Goal: Transaction & Acquisition: Purchase product/service

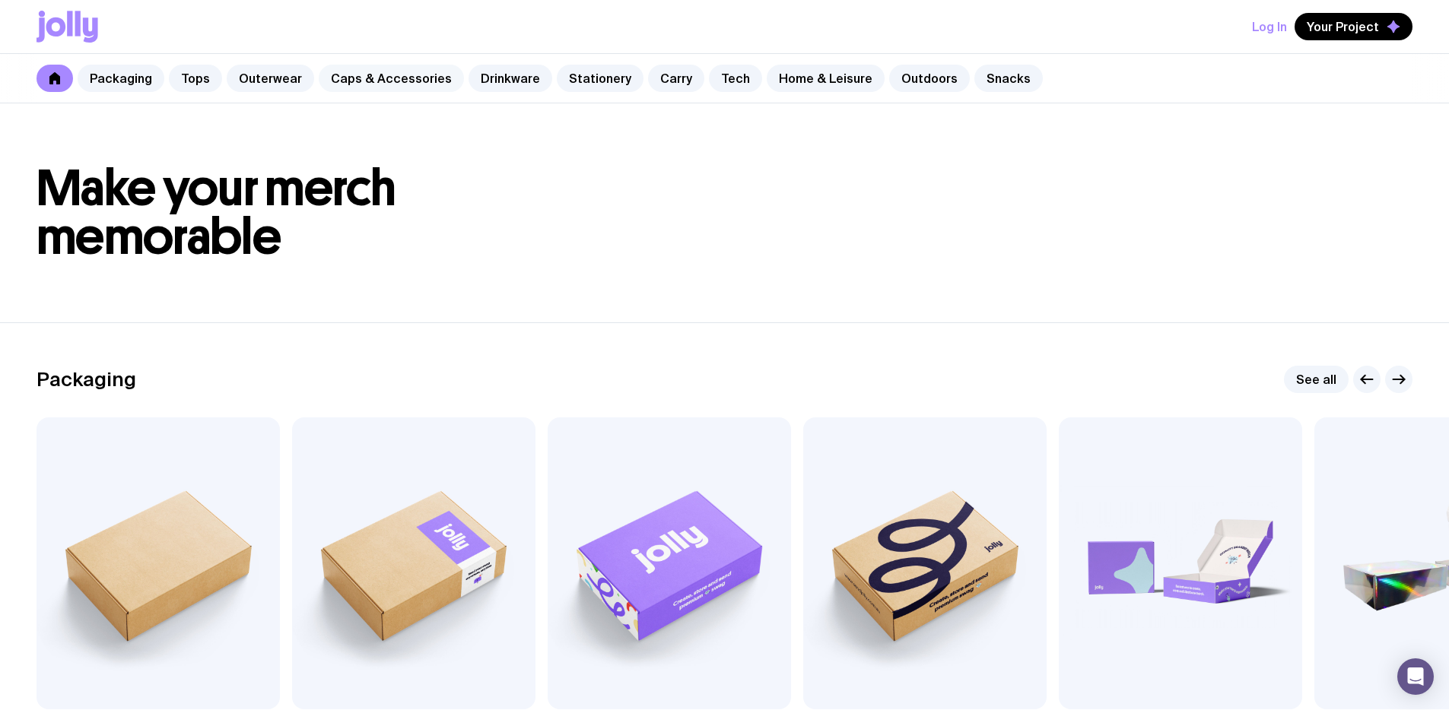
click at [402, 78] on link "Caps & Accessories" at bounding box center [391, 78] width 145 height 27
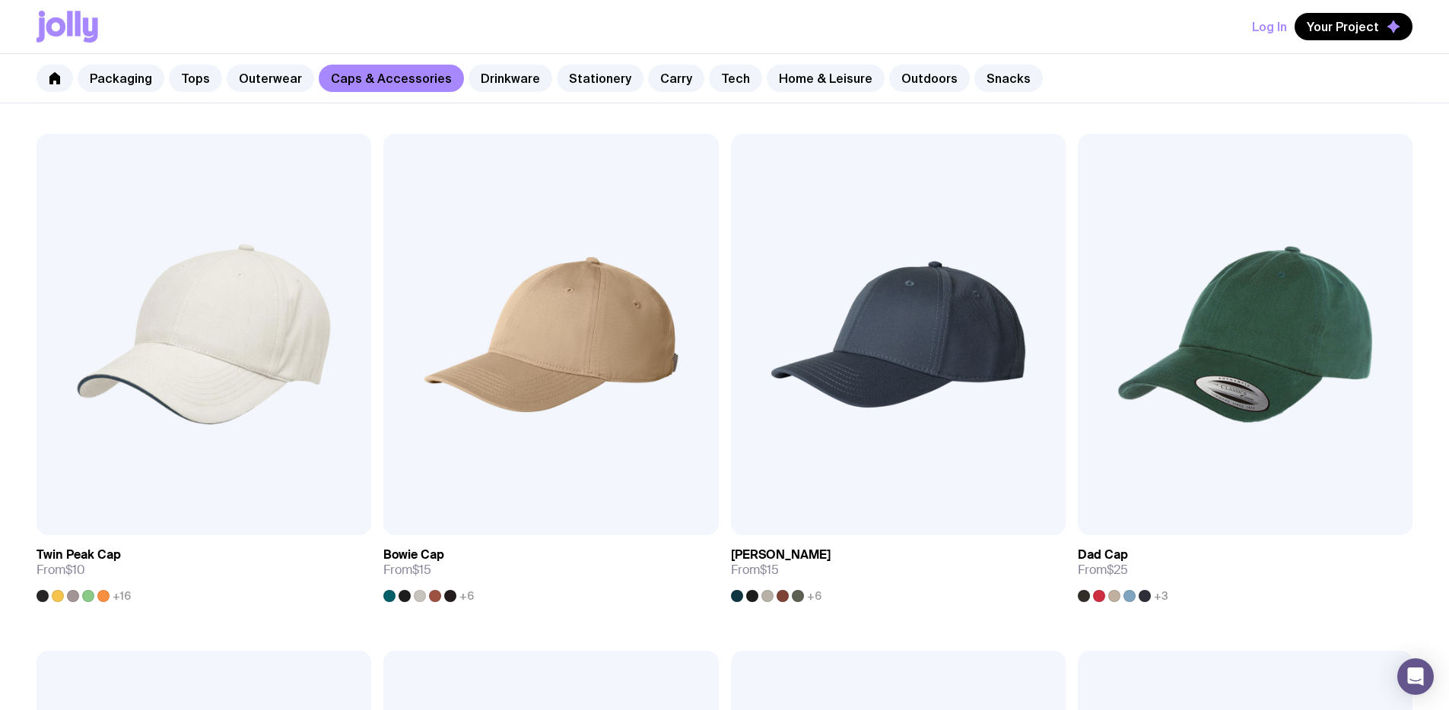
scroll to position [369, 0]
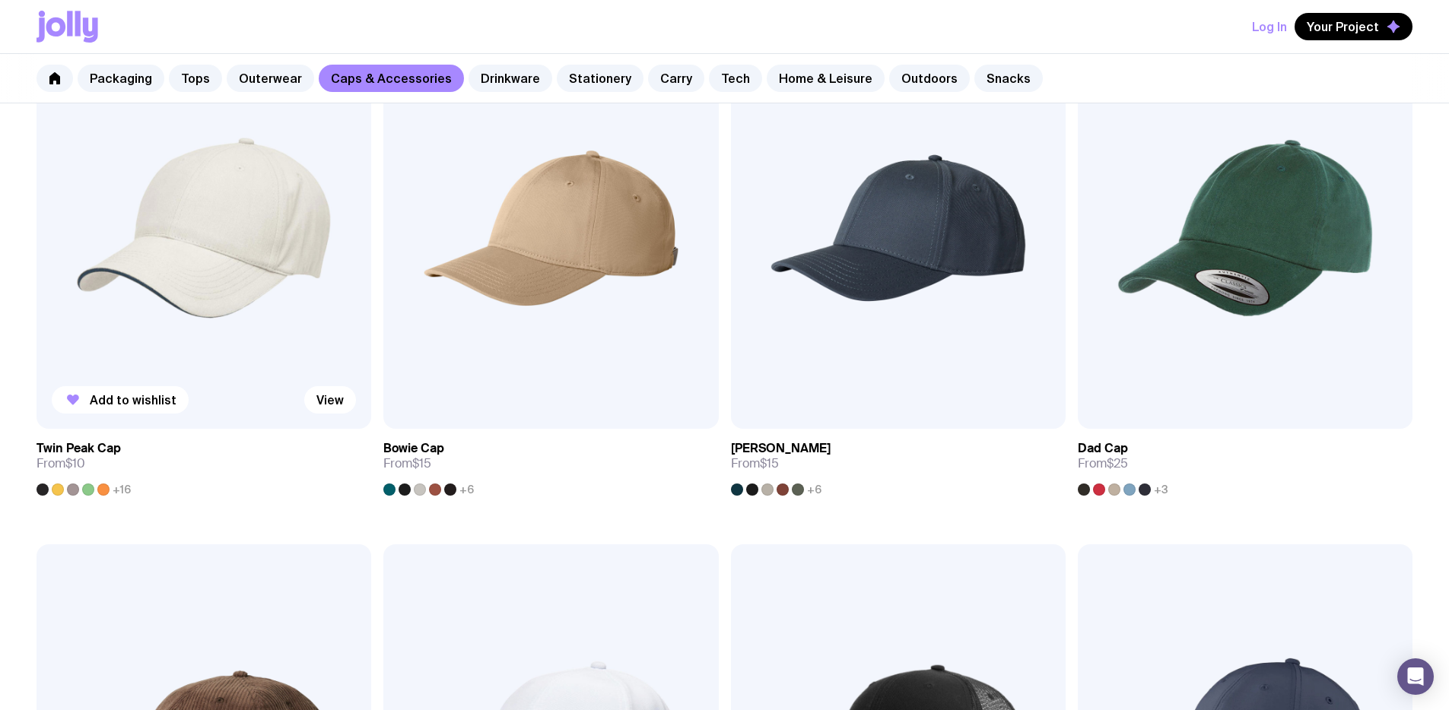
click at [157, 205] on img at bounding box center [204, 228] width 335 height 402
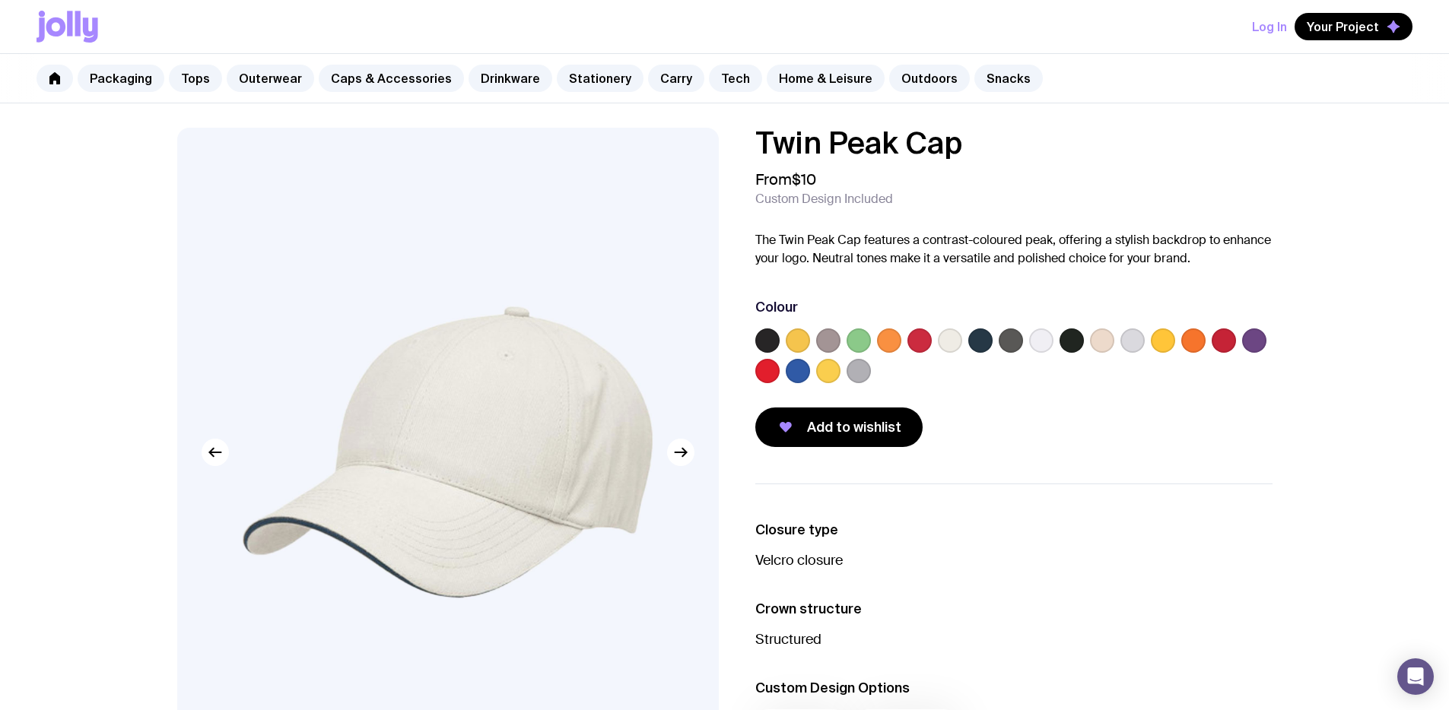
click at [767, 373] on label at bounding box center [767, 371] width 24 height 24
click at [0, 0] on input "radio" at bounding box center [0, 0] width 0 height 0
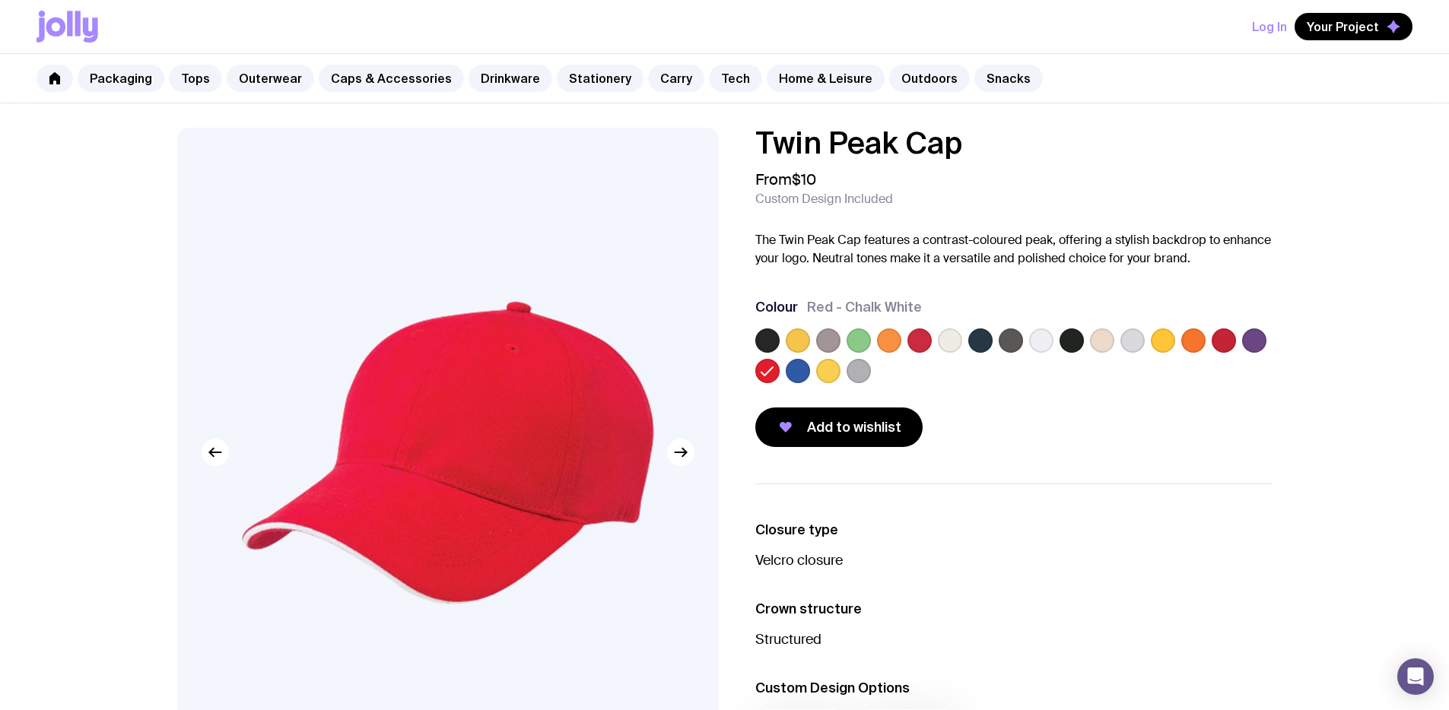
click at [859, 341] on label at bounding box center [858, 341] width 24 height 24
click at [0, 0] on input "radio" at bounding box center [0, 0] width 0 height 0
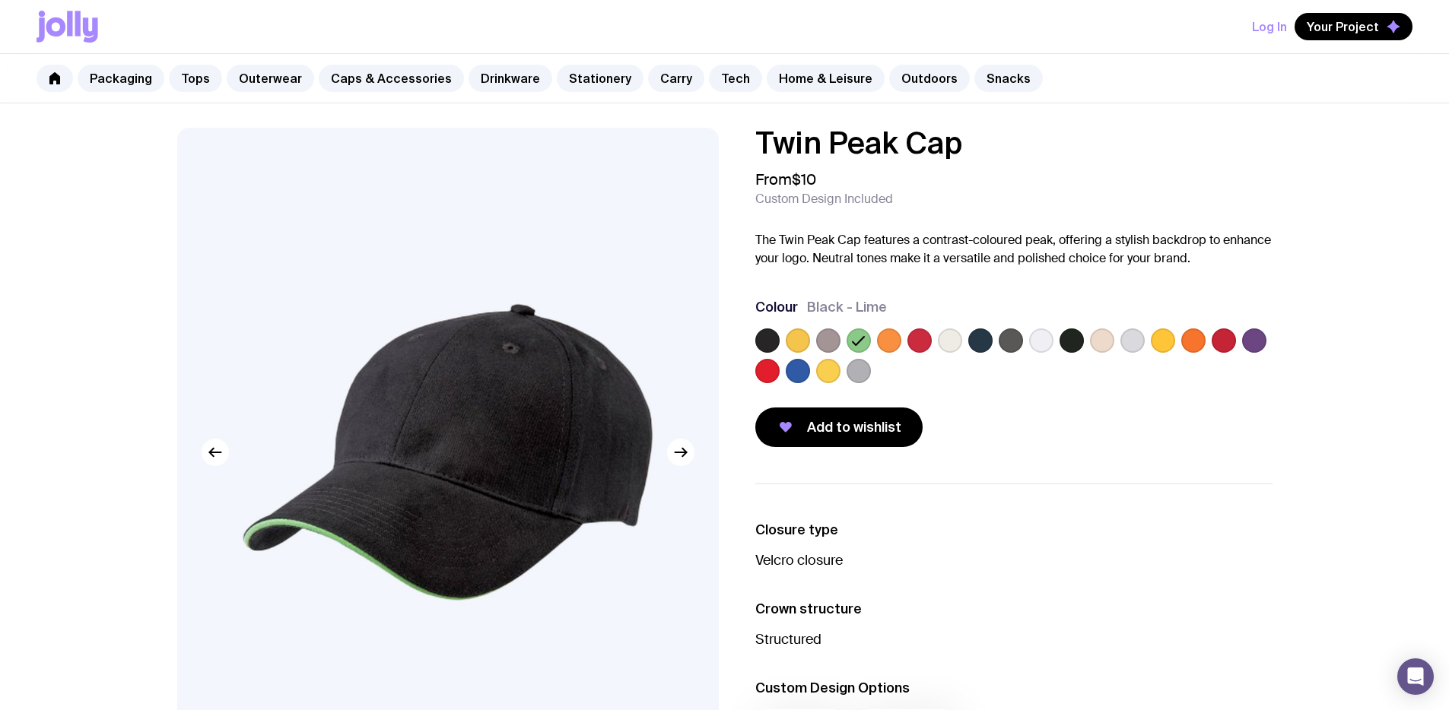
click at [915, 341] on label at bounding box center [919, 341] width 24 height 24
click at [0, 0] on input "radio" at bounding box center [0, 0] width 0 height 0
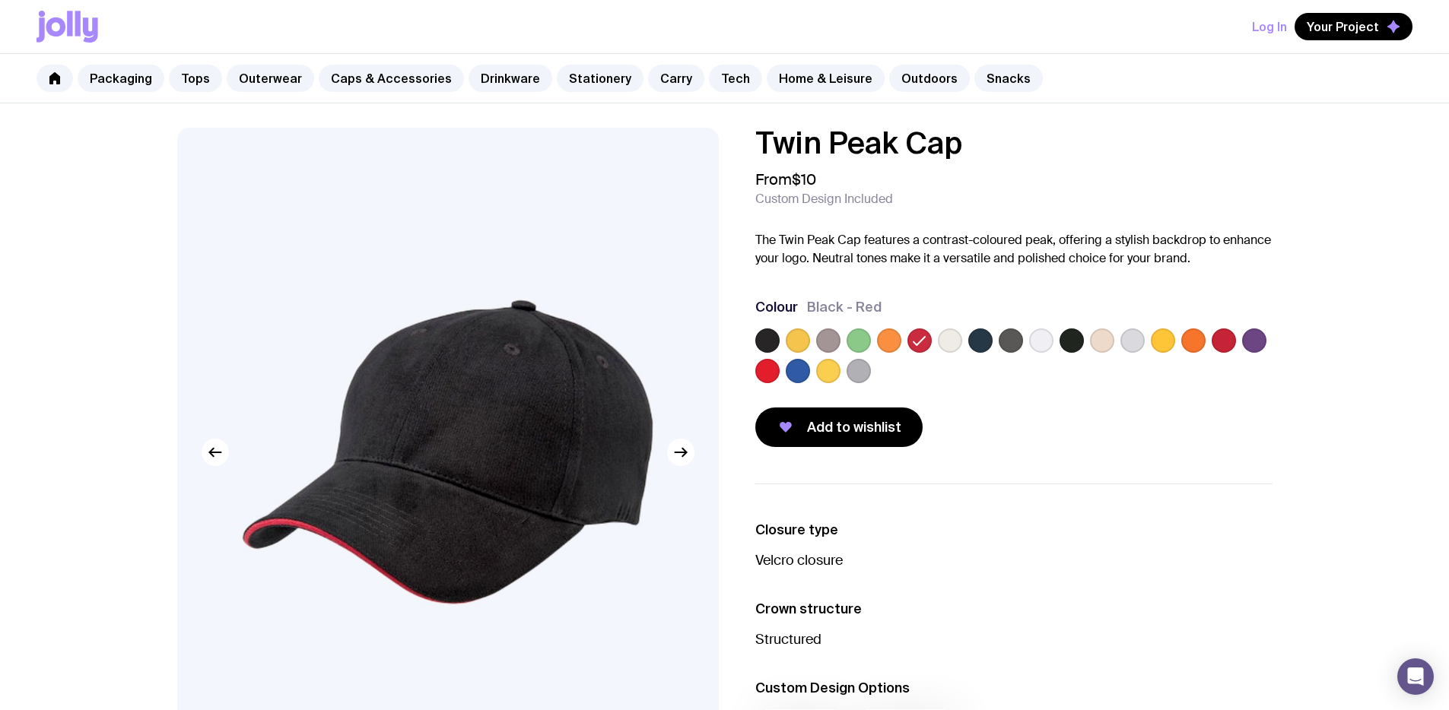
click at [916, 341] on icon at bounding box center [919, 341] width 18 height 18
click at [0, 0] on input "radio" at bounding box center [0, 0] width 0 height 0
click at [1227, 338] on label at bounding box center [1223, 341] width 24 height 24
click at [0, 0] on input "radio" at bounding box center [0, 0] width 0 height 0
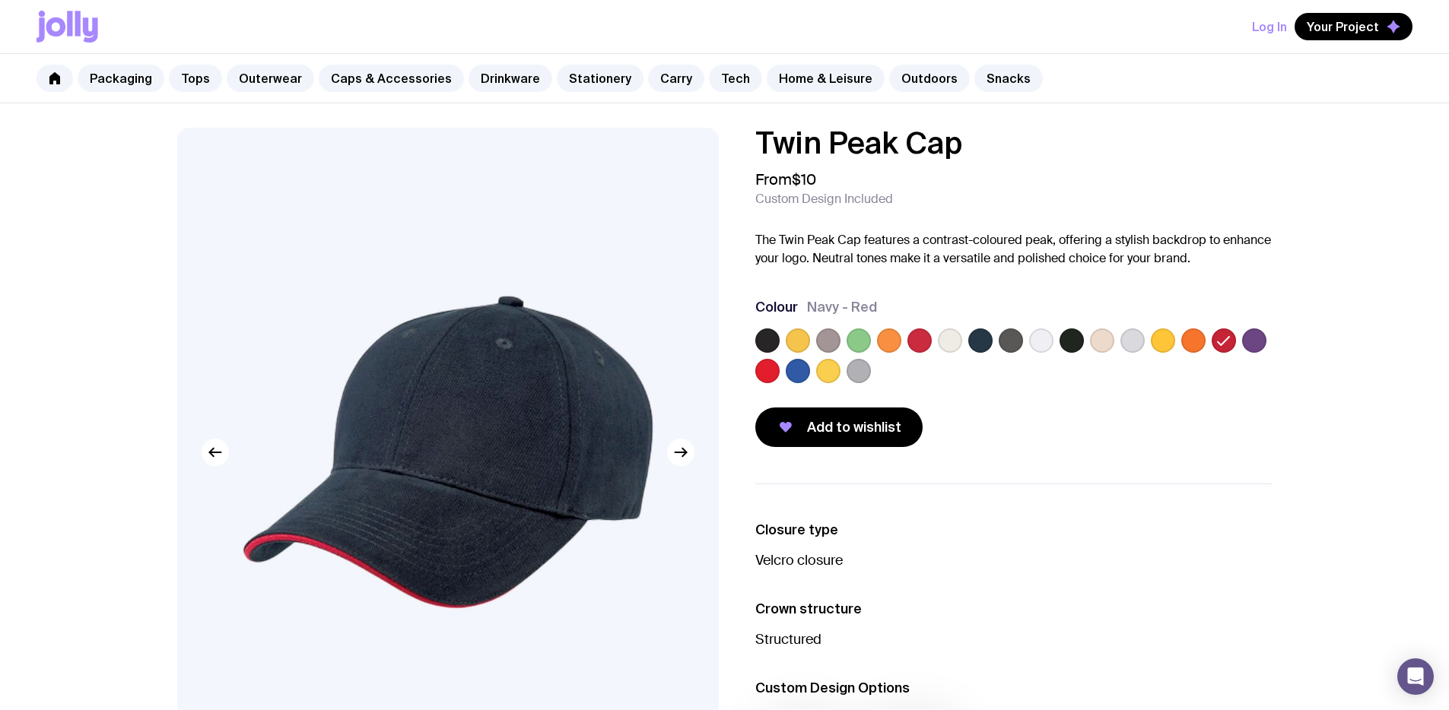
click at [919, 341] on label at bounding box center [919, 341] width 24 height 24
click at [0, 0] on input "radio" at bounding box center [0, 0] width 0 height 0
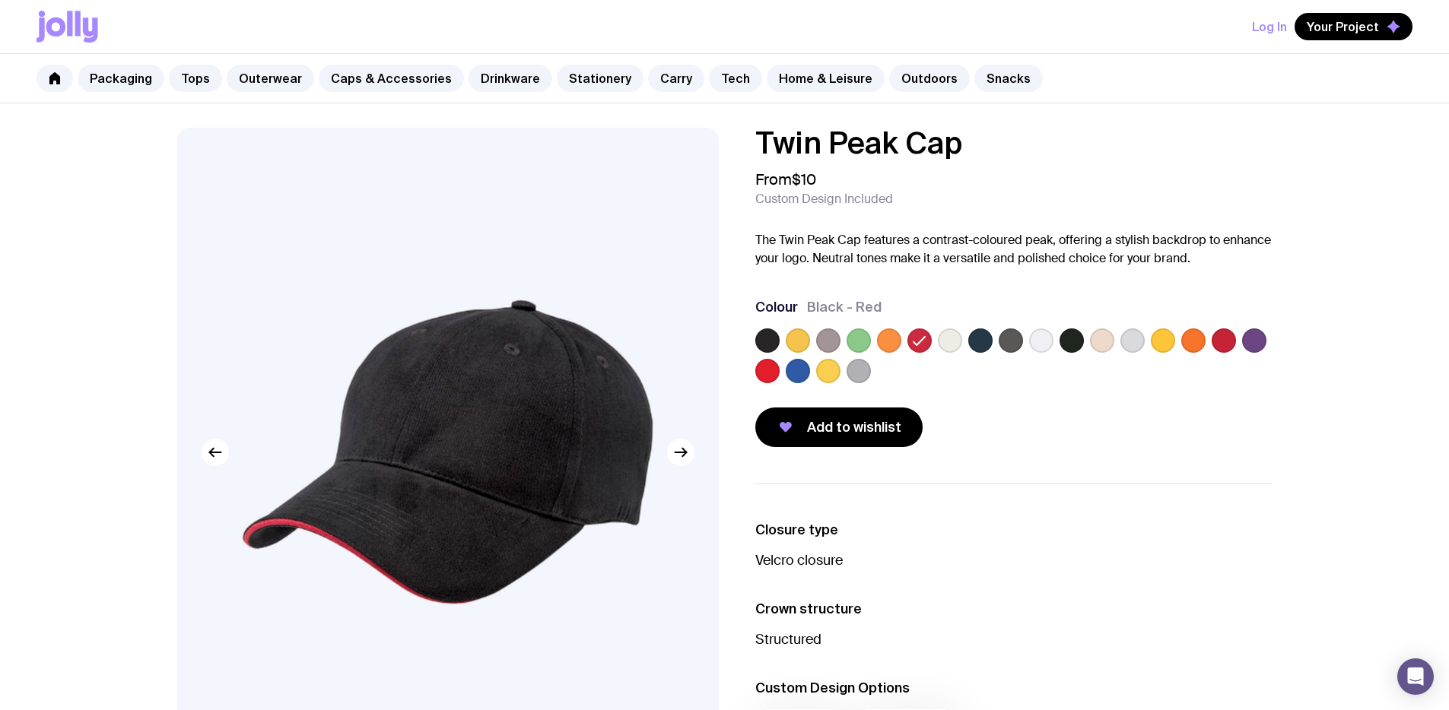
click at [763, 370] on label at bounding box center [767, 371] width 24 height 24
click at [0, 0] on input "radio" at bounding box center [0, 0] width 0 height 0
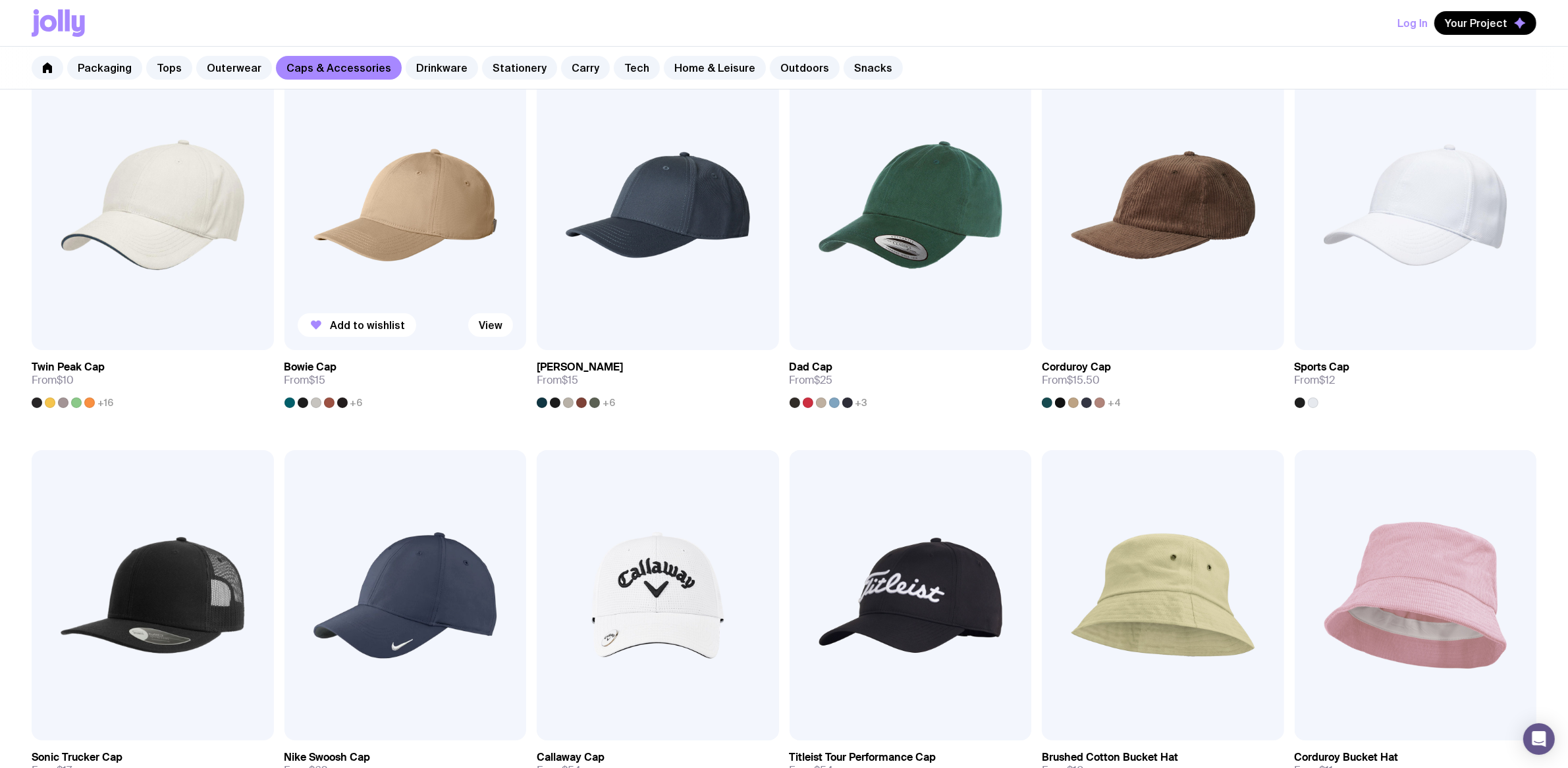
scroll to position [282, 0]
click at [459, 241] on img at bounding box center [406, 205] width 242 height 290
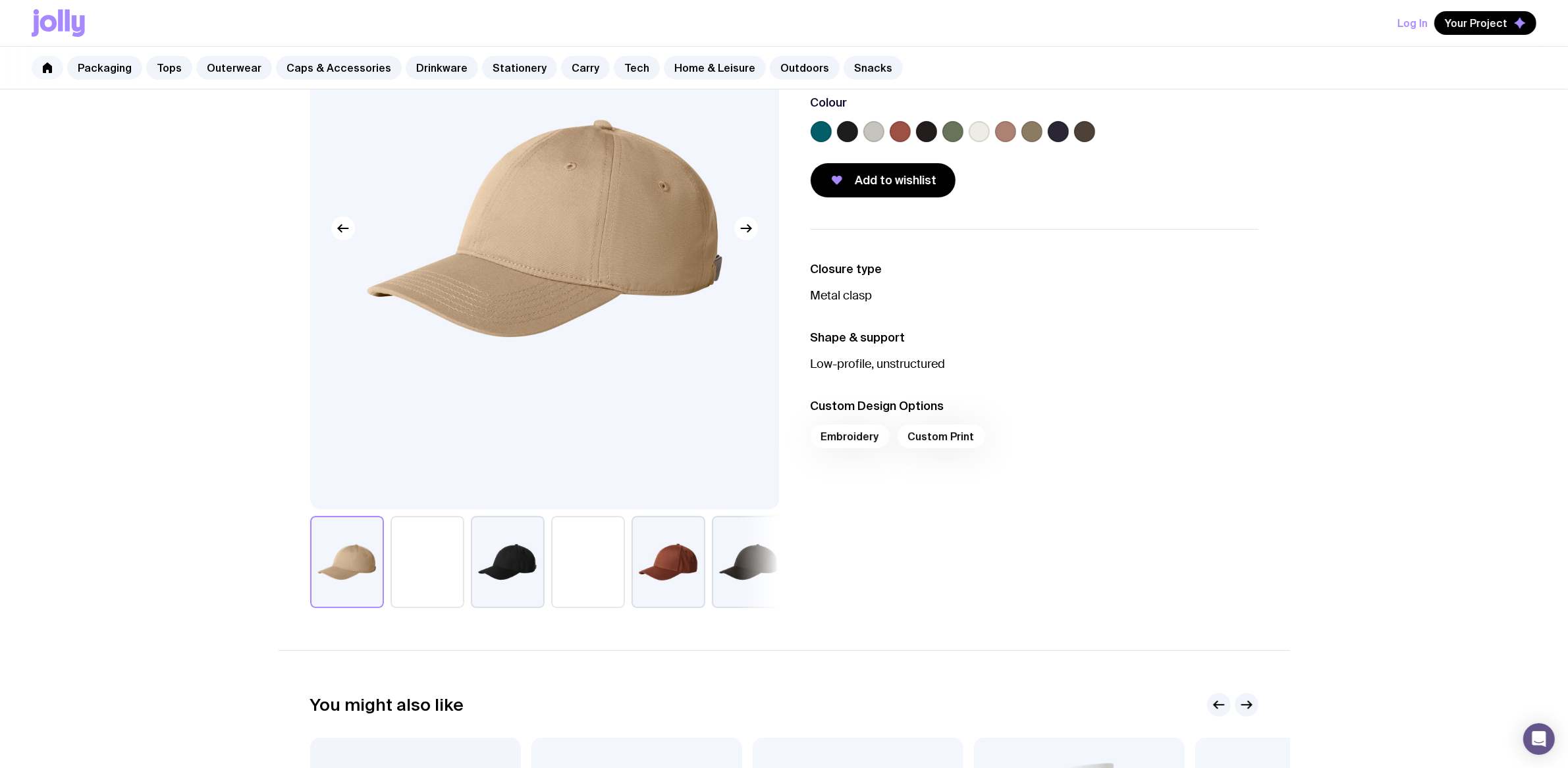
scroll to position [163, 0]
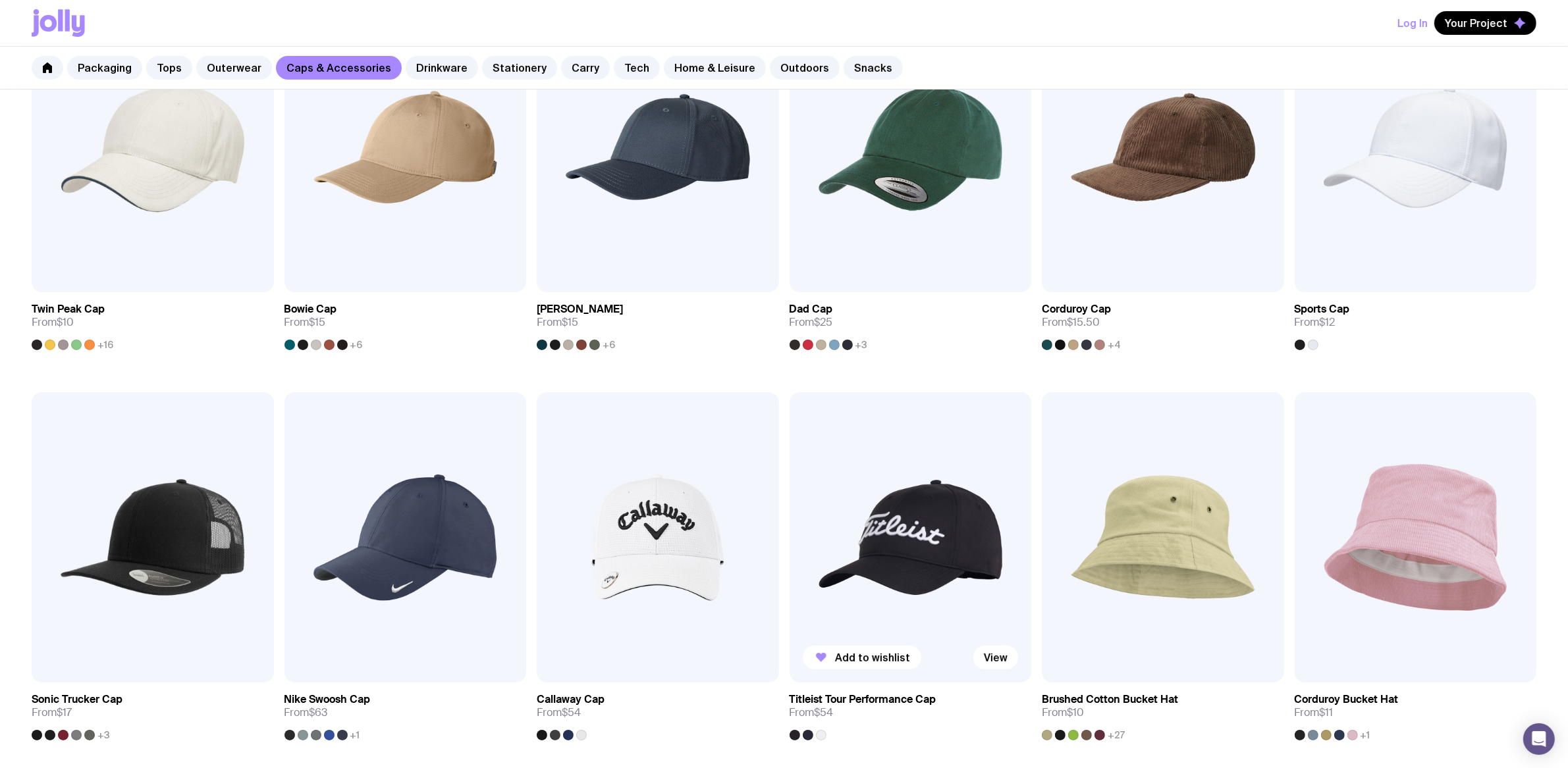
scroll to position [287, 0]
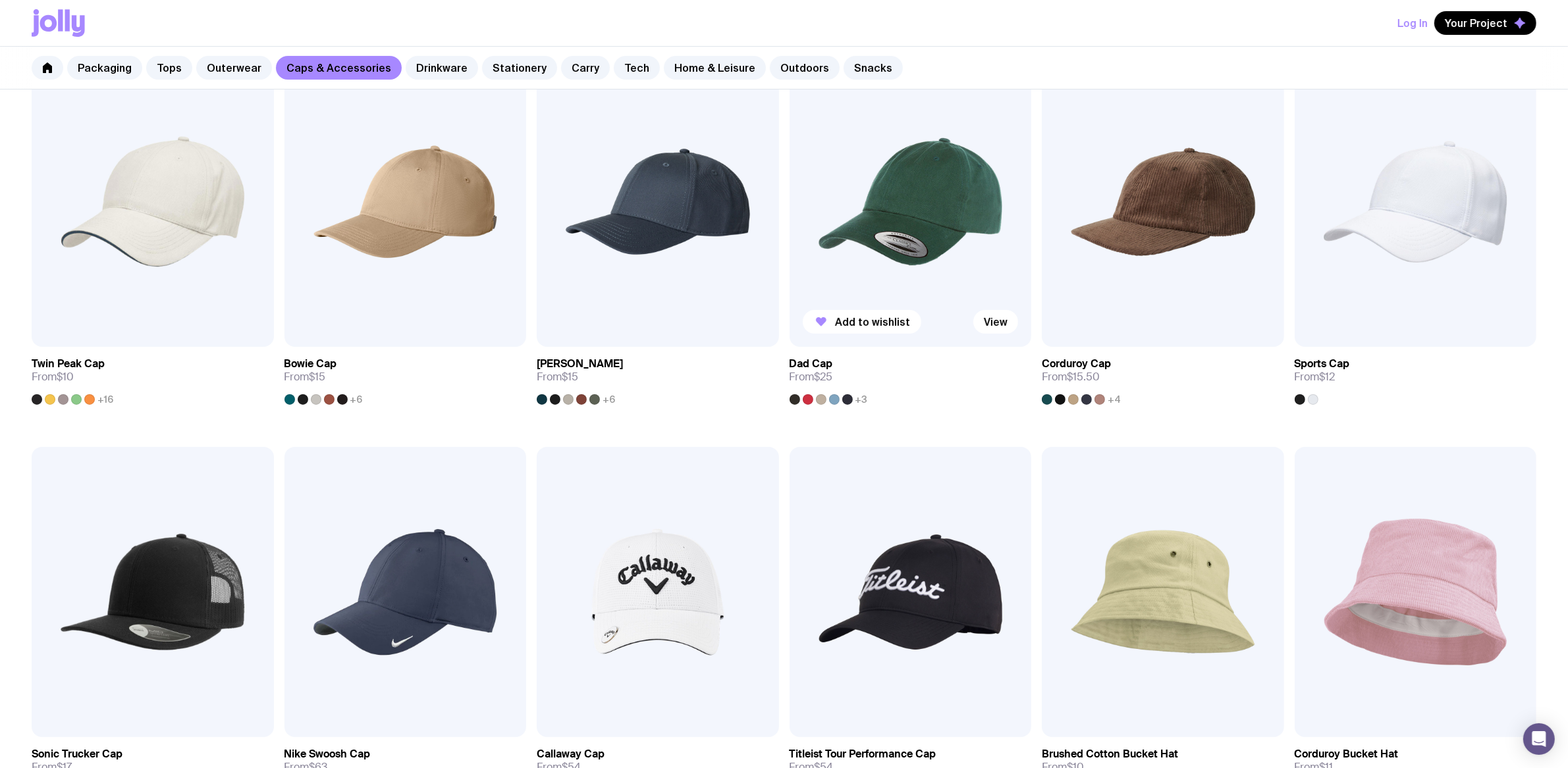
click at [959, 208] on img at bounding box center [911, 201] width 242 height 290
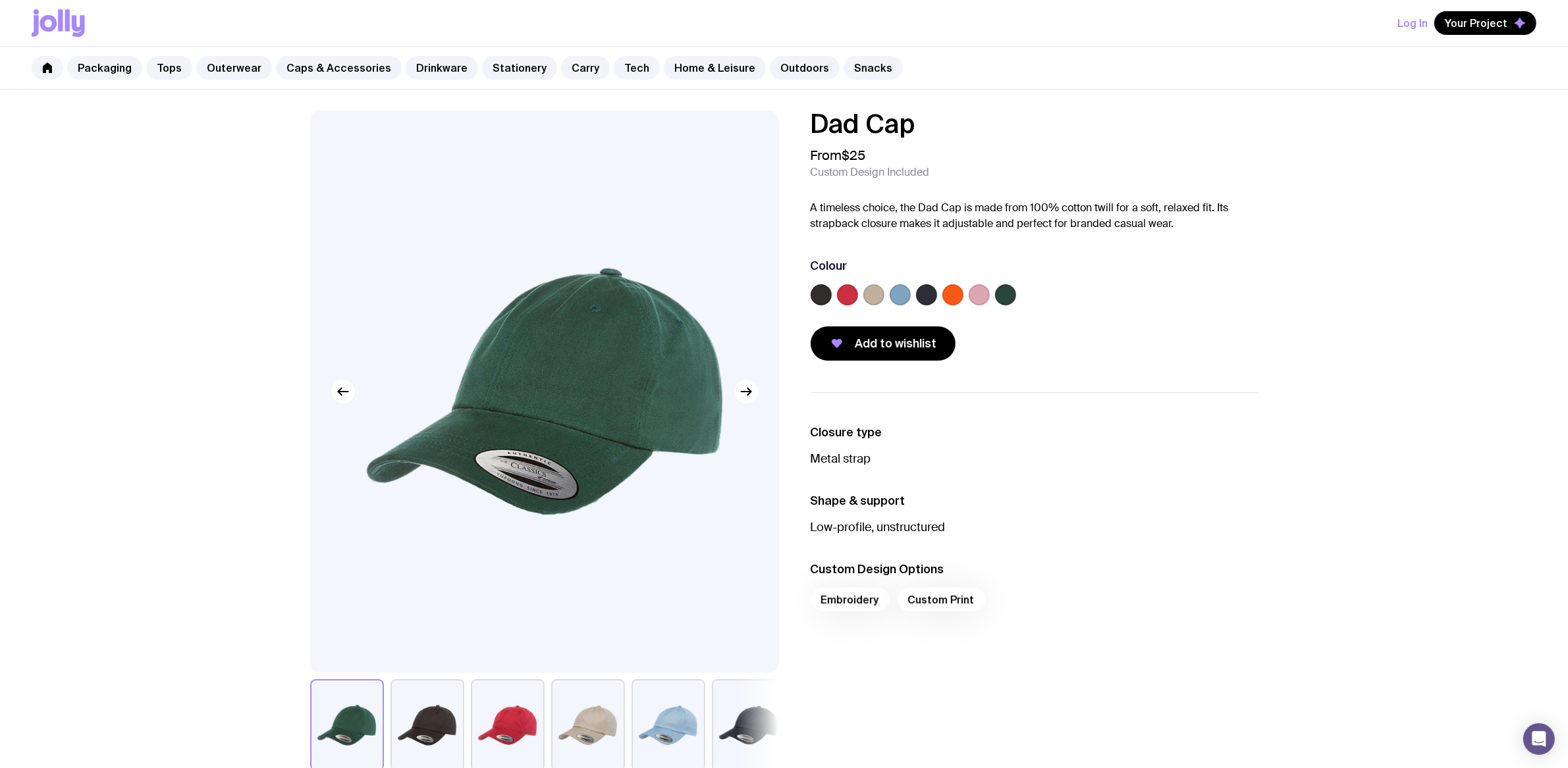
click at [517, 614] on button "button" at bounding box center [507, 726] width 74 height 92
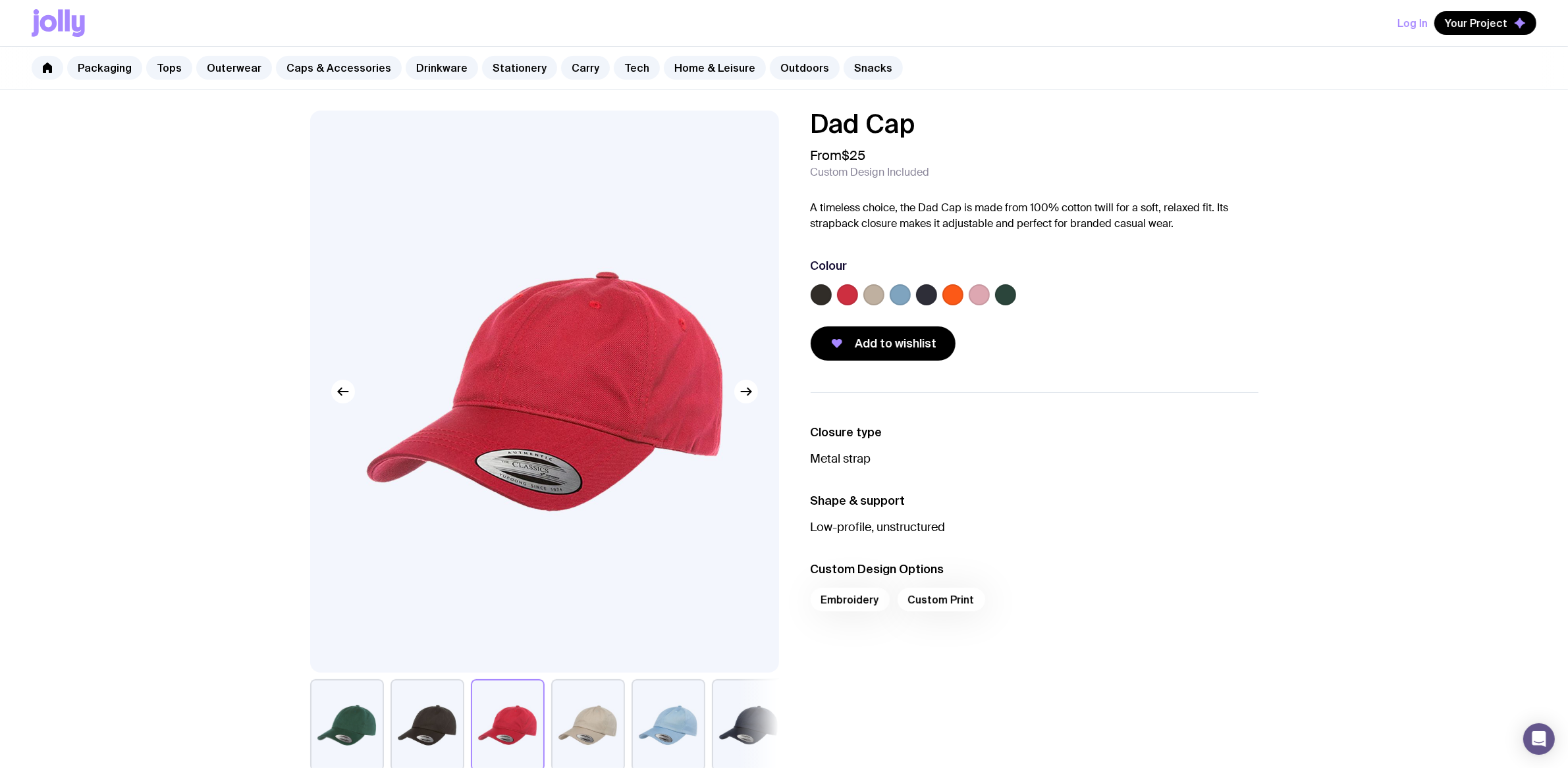
click at [847, 290] on label at bounding box center [848, 295] width 21 height 21
click at [0, 0] on input "radio" at bounding box center [0, 0] width 0 height 0
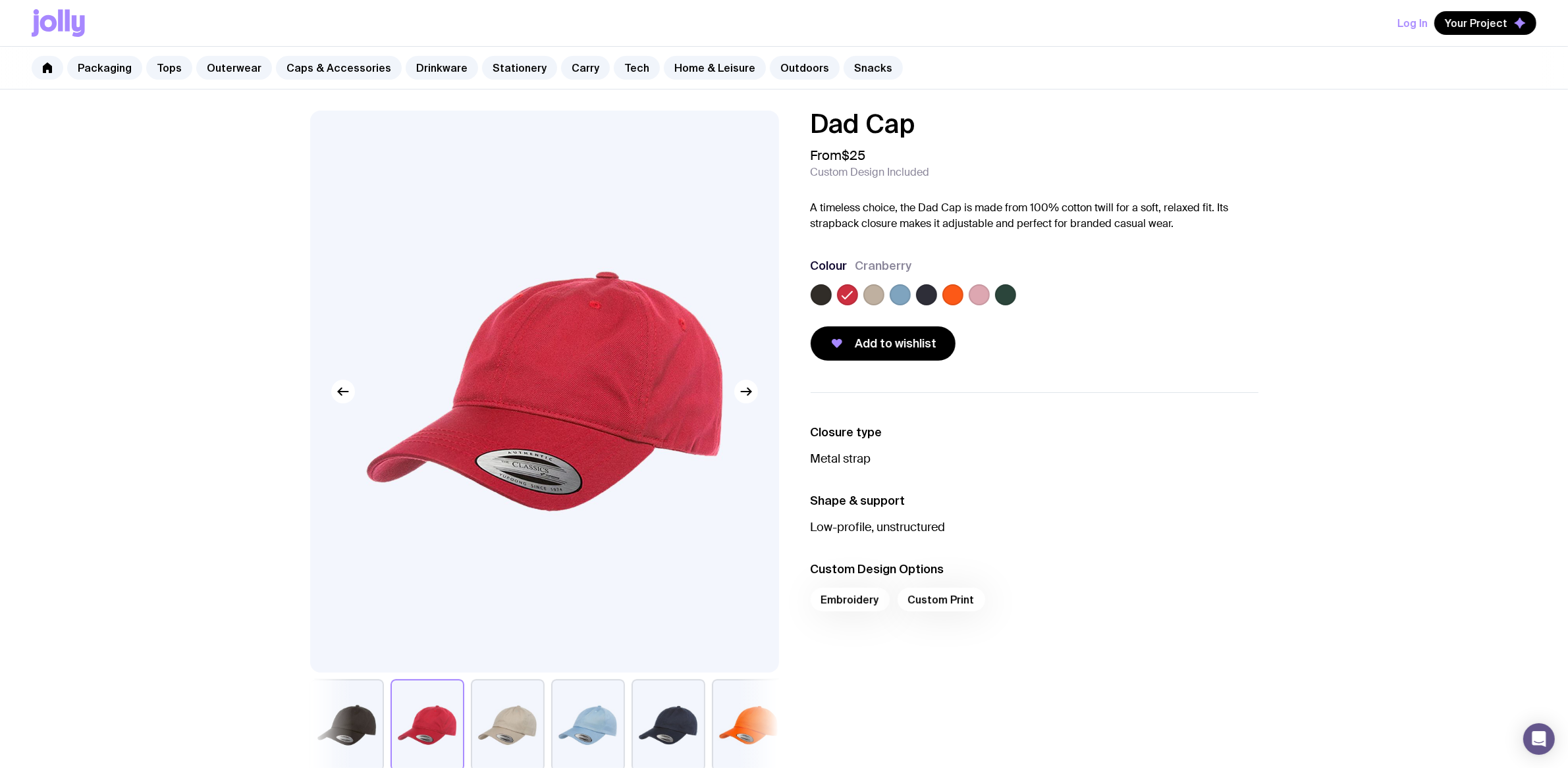
click at [954, 296] on label at bounding box center [952, 295] width 21 height 21
click at [0, 0] on input "radio" at bounding box center [0, 0] width 0 height 0
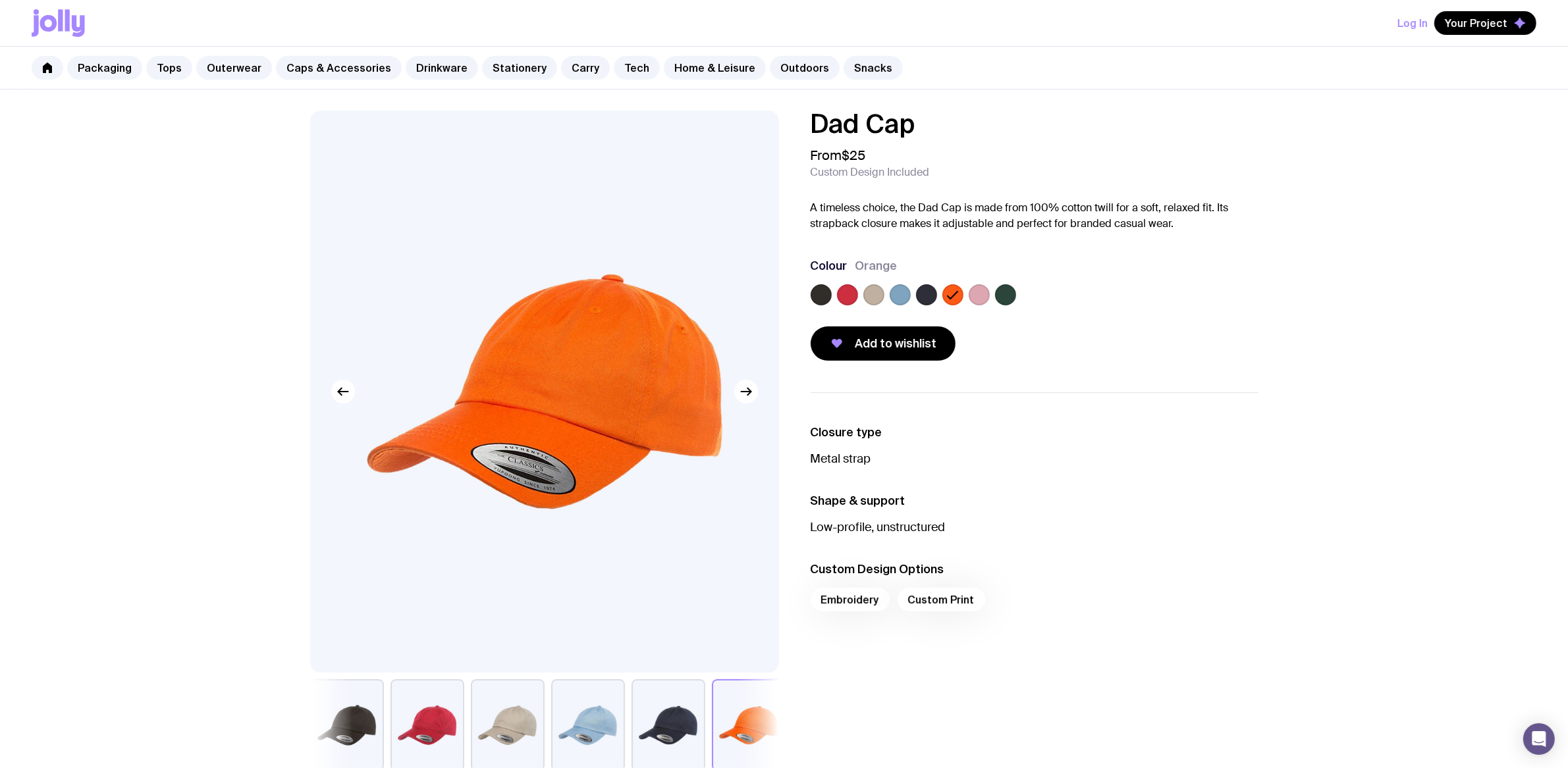
click at [847, 294] on label at bounding box center [848, 295] width 21 height 21
click at [0, 0] on input "radio" at bounding box center [0, 0] width 0 height 0
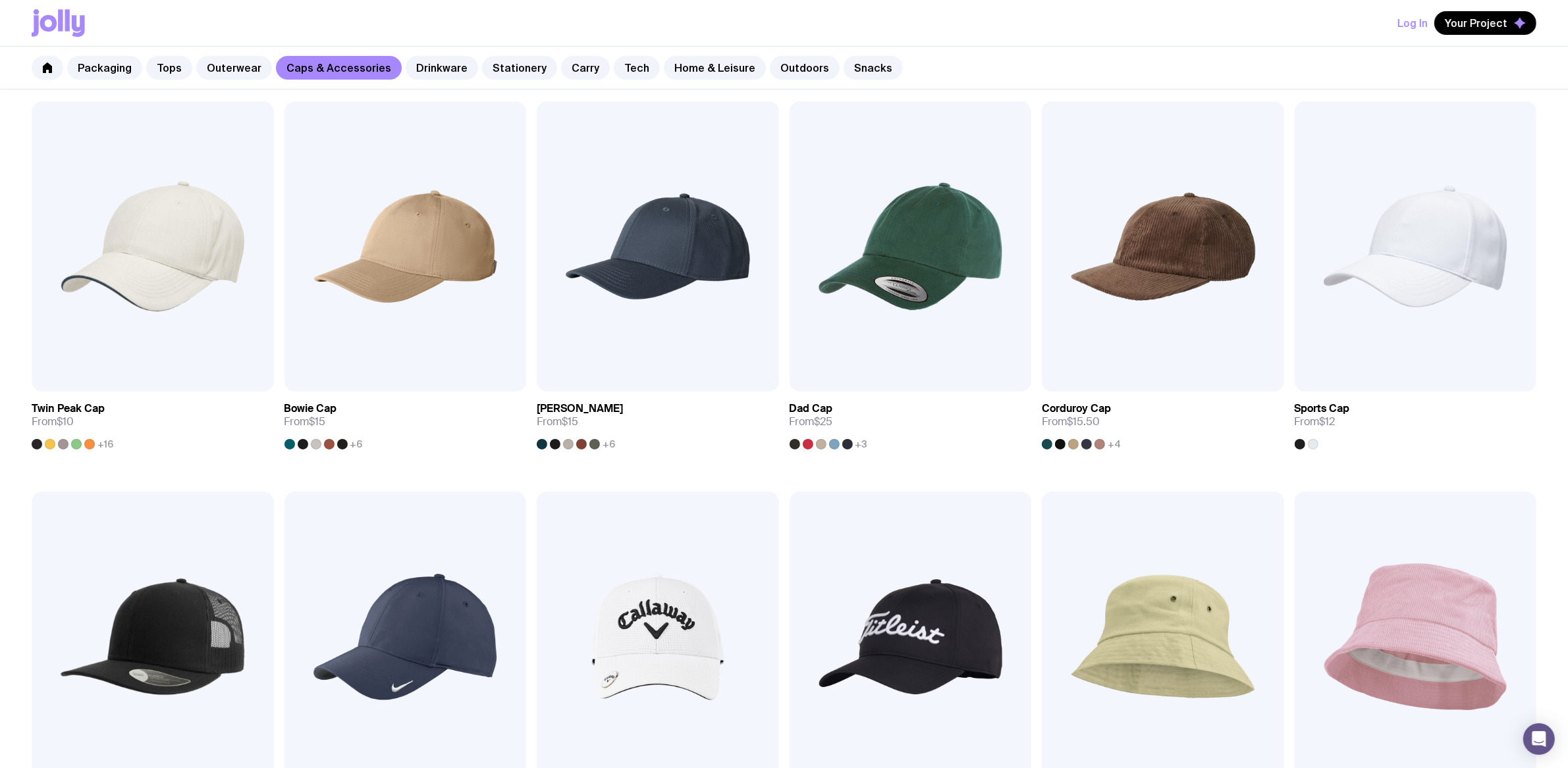
scroll to position [18, 0]
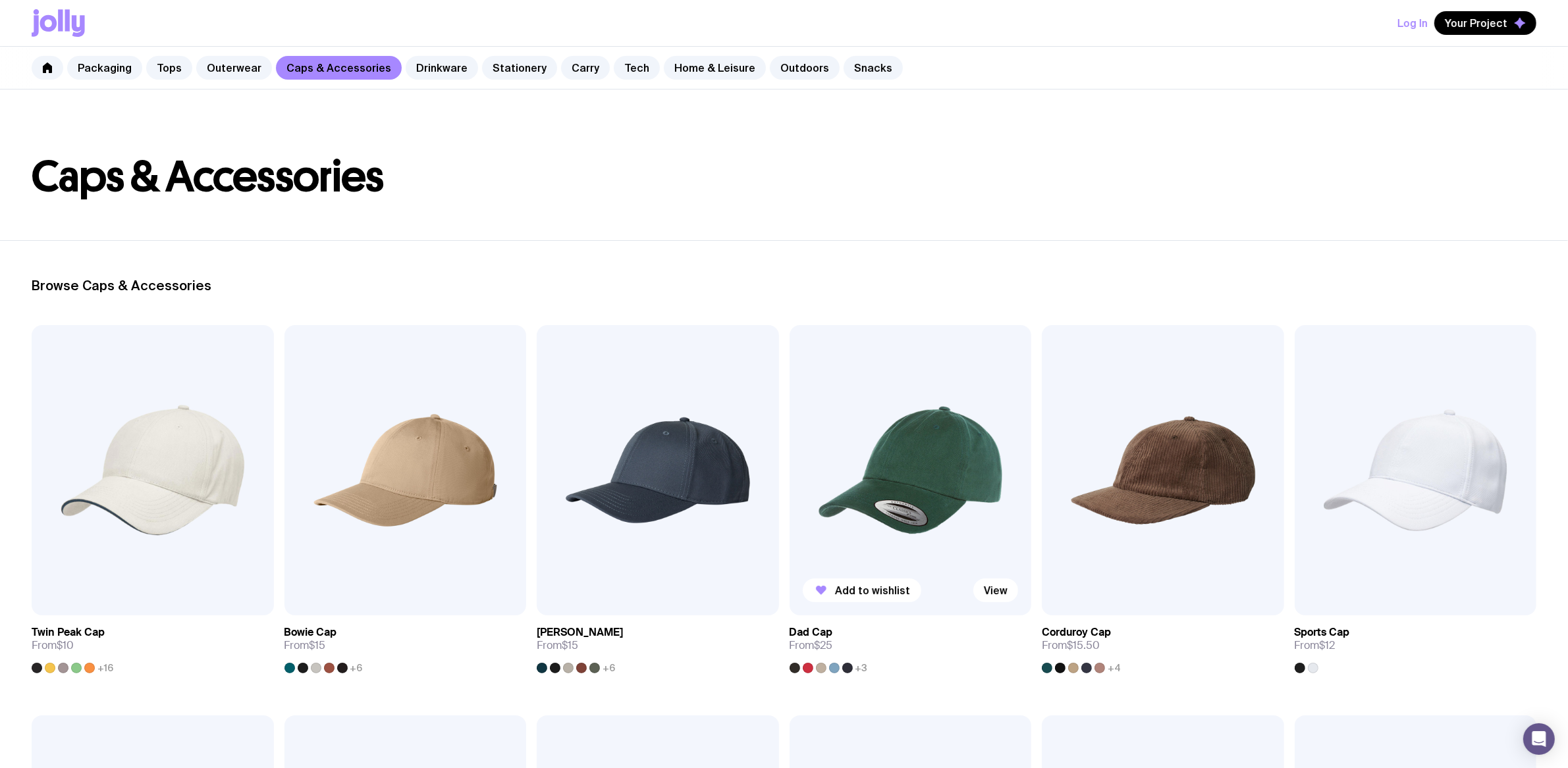
click at [920, 469] on img at bounding box center [911, 470] width 242 height 290
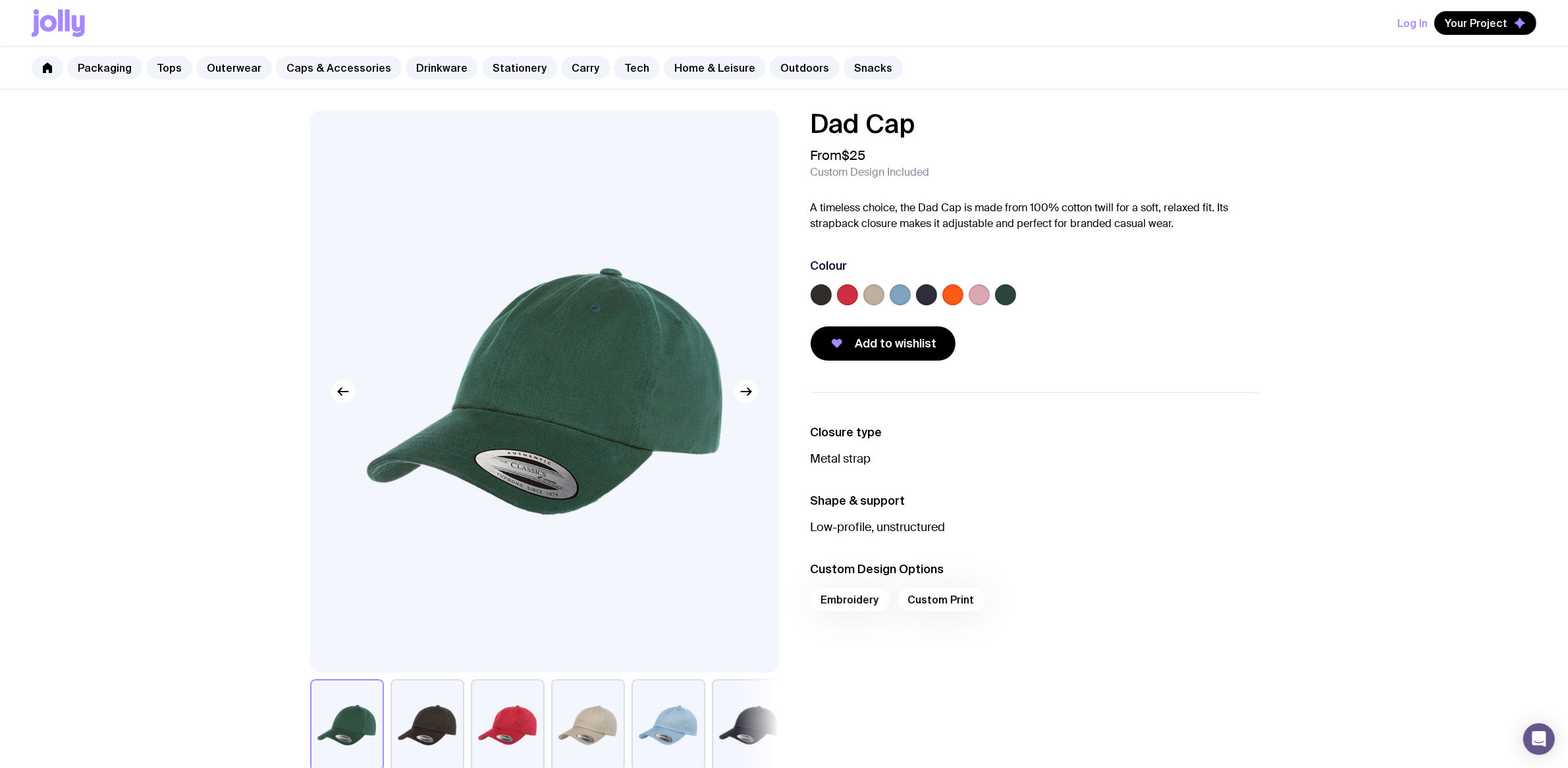
click at [517, 614] on button "button" at bounding box center [507, 726] width 74 height 92
